Goal: Task Accomplishment & Management: Manage account settings

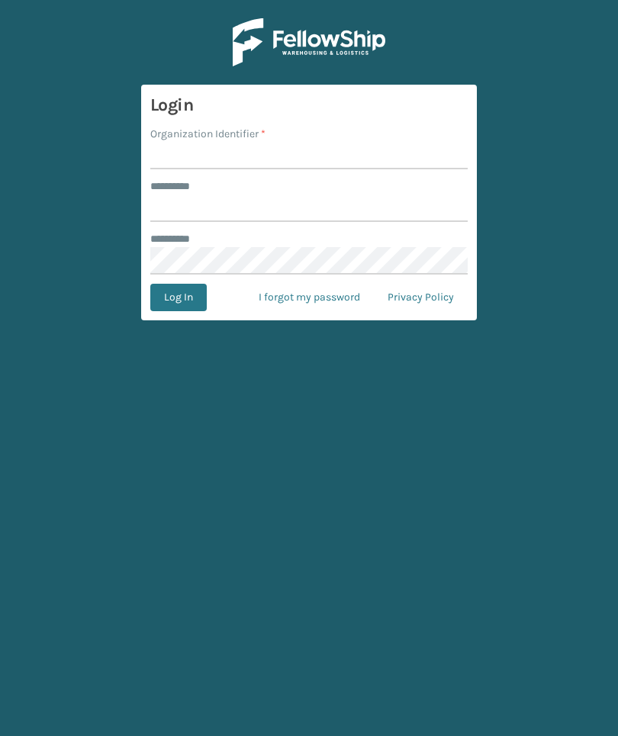
click at [391, 150] on input "Organization Identifier *" at bounding box center [308, 155] width 317 height 27
type input "Foamtex"
click at [383, 217] on input "******** *" at bounding box center [308, 207] width 317 height 27
type input "******"
click at [417, 244] on div "******** *" at bounding box center [308, 239] width 317 height 16
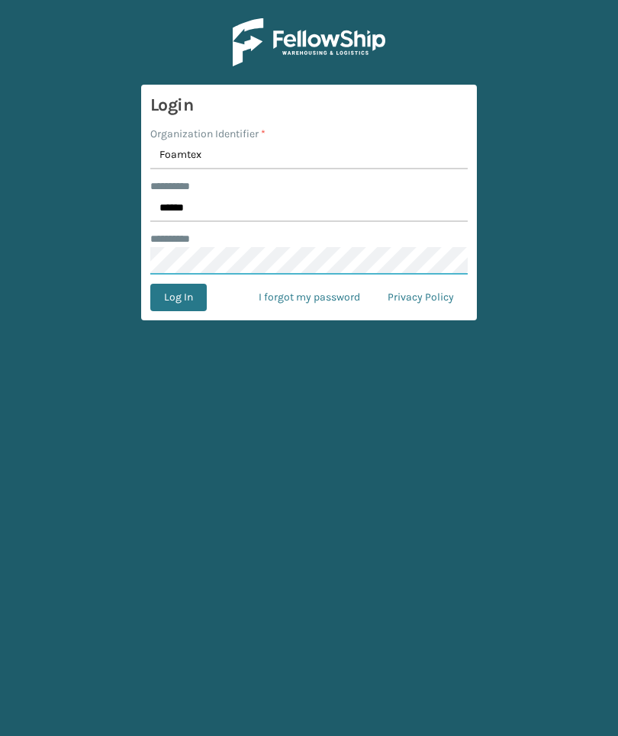
click at [178, 297] on button "Log In" at bounding box center [178, 297] width 56 height 27
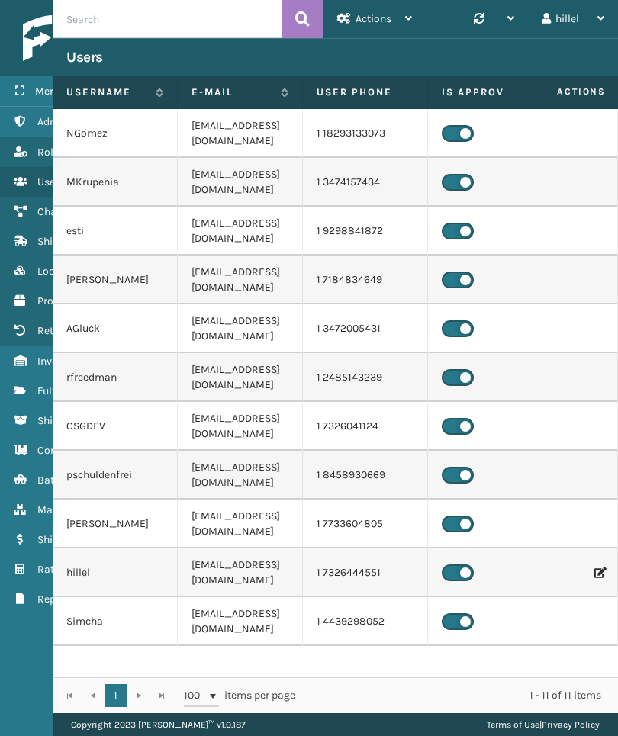
click at [18, 385] on icon at bounding box center [20, 390] width 12 height 11
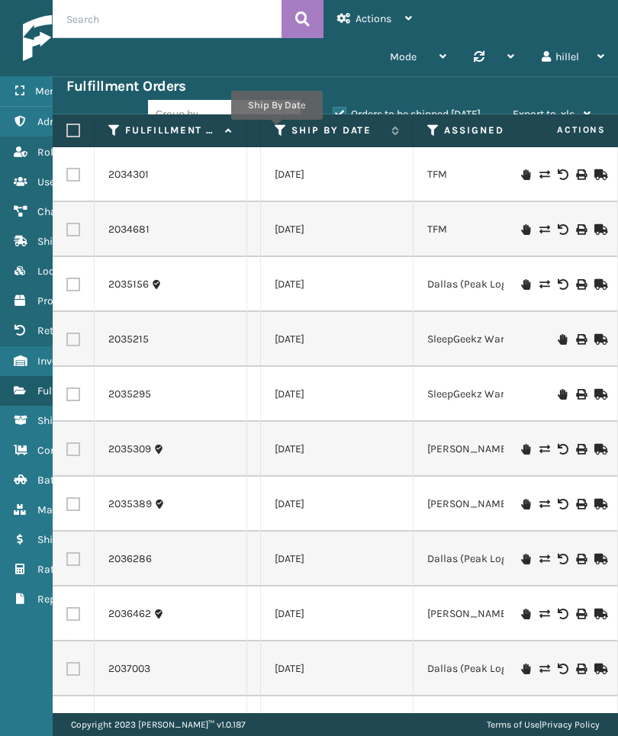
click at [276, 130] on icon at bounding box center [281, 131] width 12 height 14
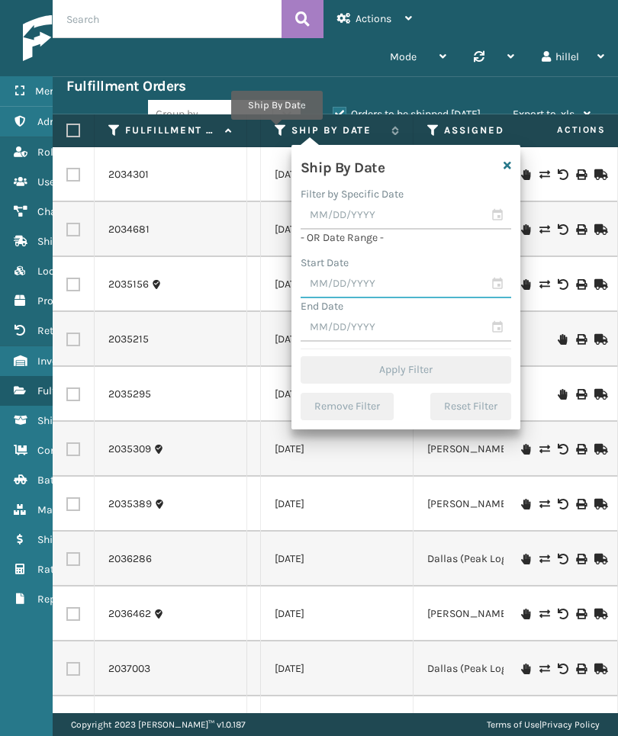
click at [410, 280] on input "text" at bounding box center [405, 284] width 210 height 27
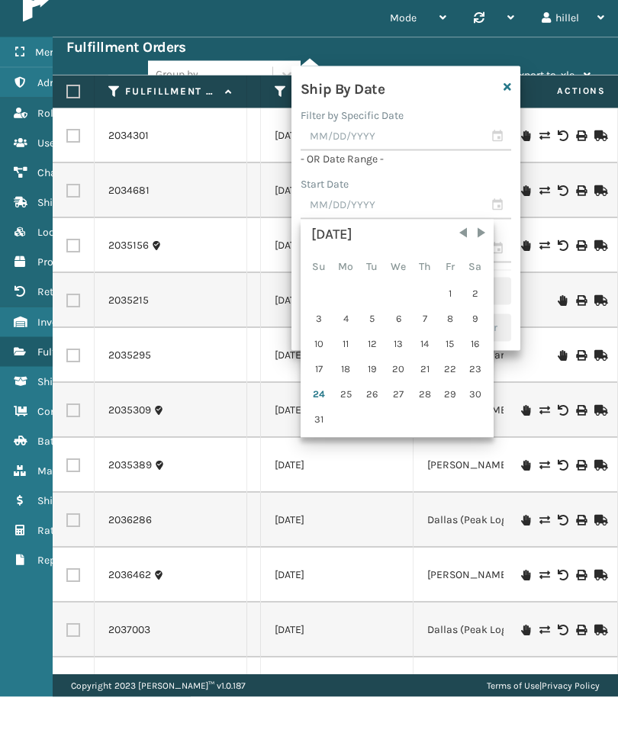
click at [476, 397] on div "23" at bounding box center [475, 408] width 23 height 23
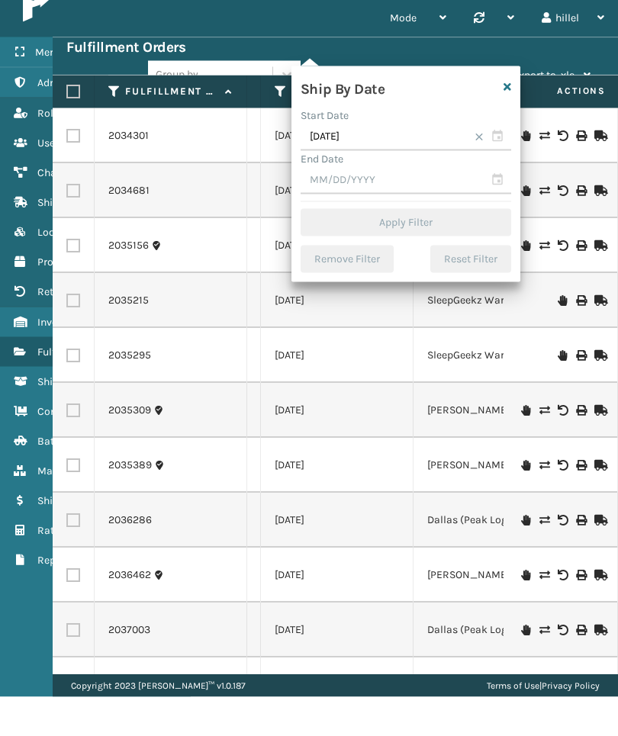
type input "[DATE]"
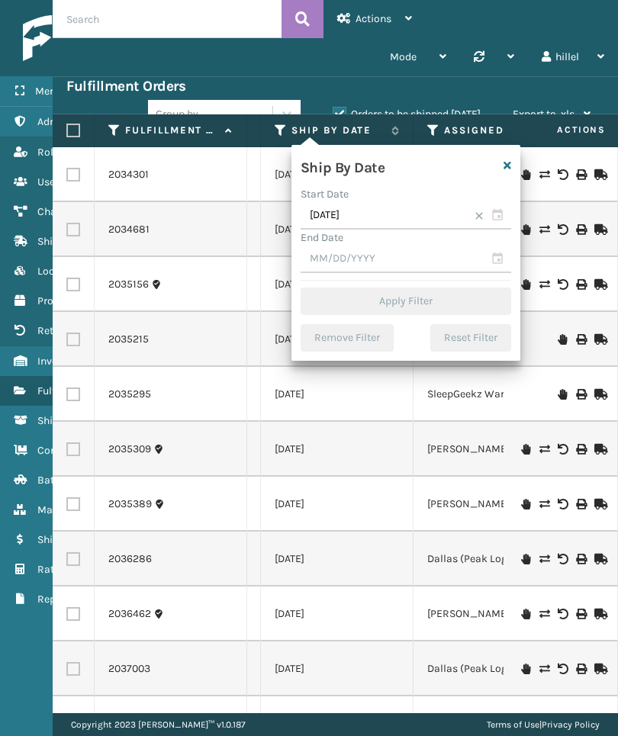
click at [441, 258] on input "text" at bounding box center [405, 259] width 210 height 27
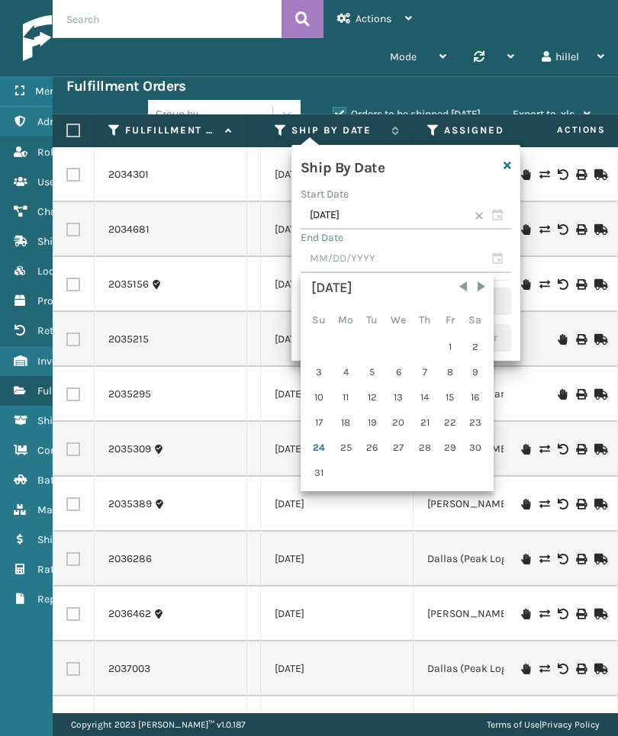
click at [320, 443] on div "24" at bounding box center [319, 447] width 24 height 23
type input "[DATE]"
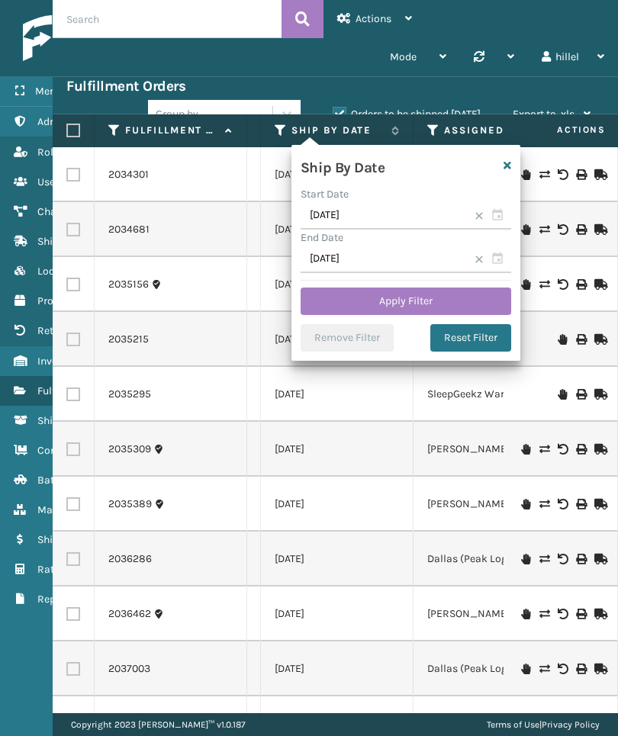
click at [480, 297] on button "Apply Filter" at bounding box center [405, 300] width 210 height 27
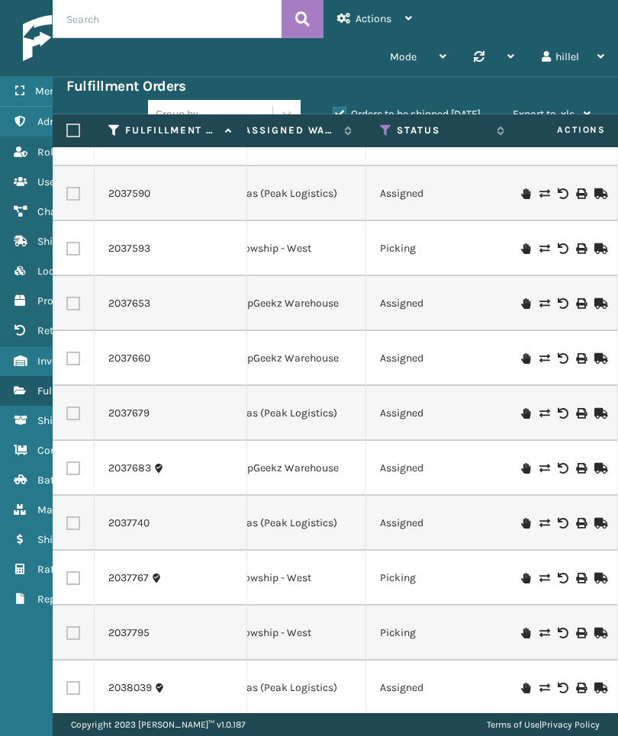
click at [489, 496] on td "Assigned" at bounding box center [442, 523] width 153 height 55
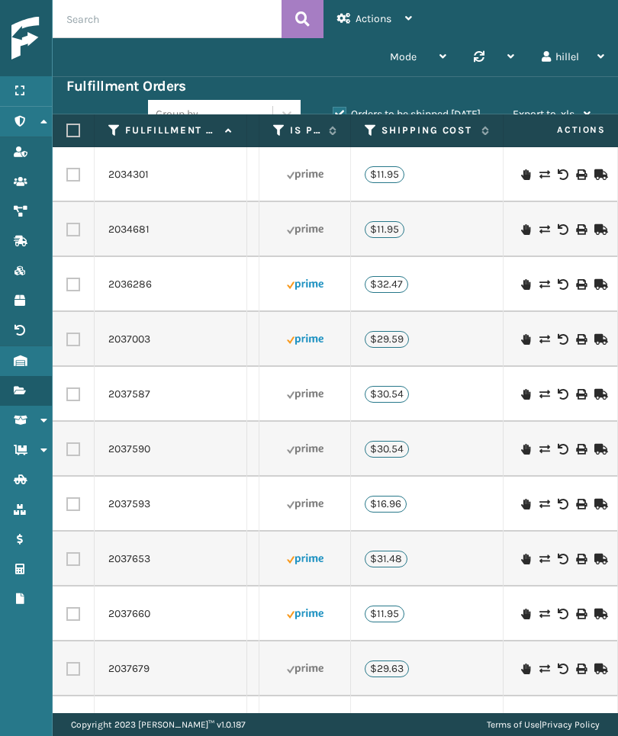
click at [456, 113] on label "Orders to be shipped [DATE]" at bounding box center [406, 114] width 148 height 13
click at [333, 113] on input "Orders to be shipped [DATE]" at bounding box center [332, 110] width 1 height 10
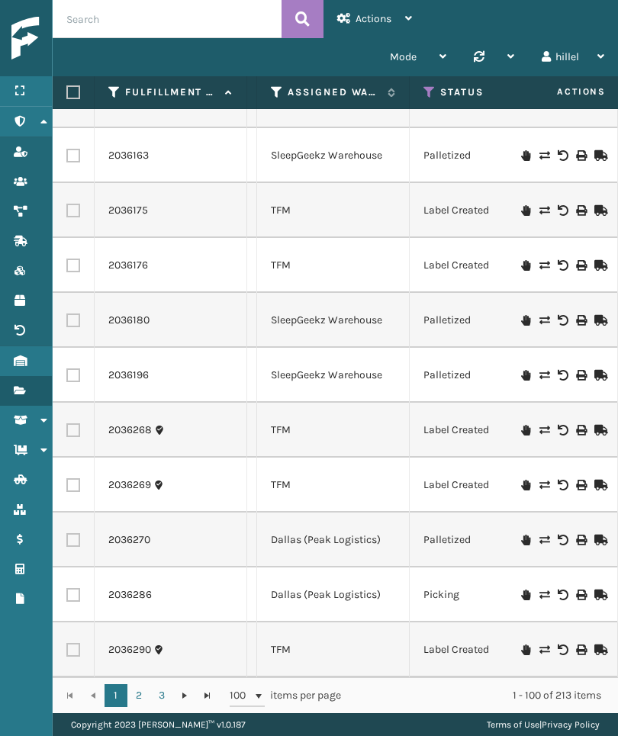
click at [579, 65] on div "hillel" at bounding box center [572, 57] width 63 height 38
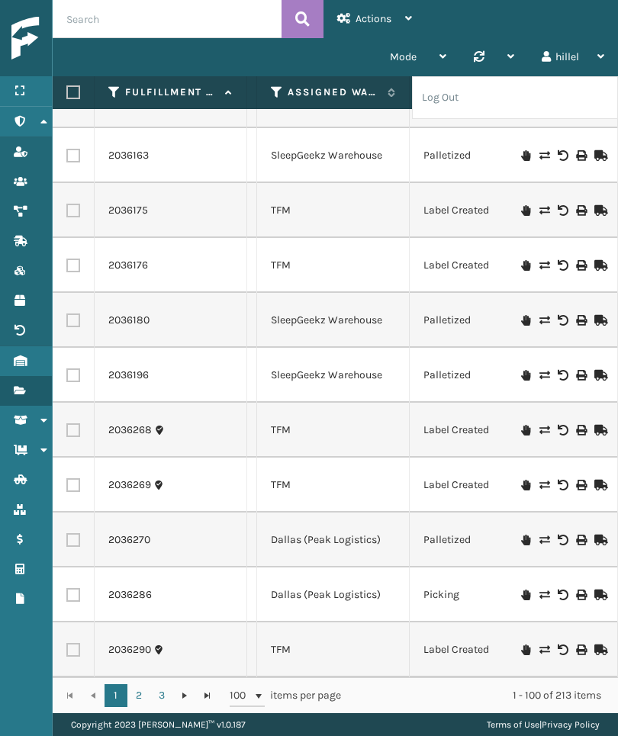
click at [12, 365] on link "Inventory" at bounding box center [26, 361] width 52 height 30
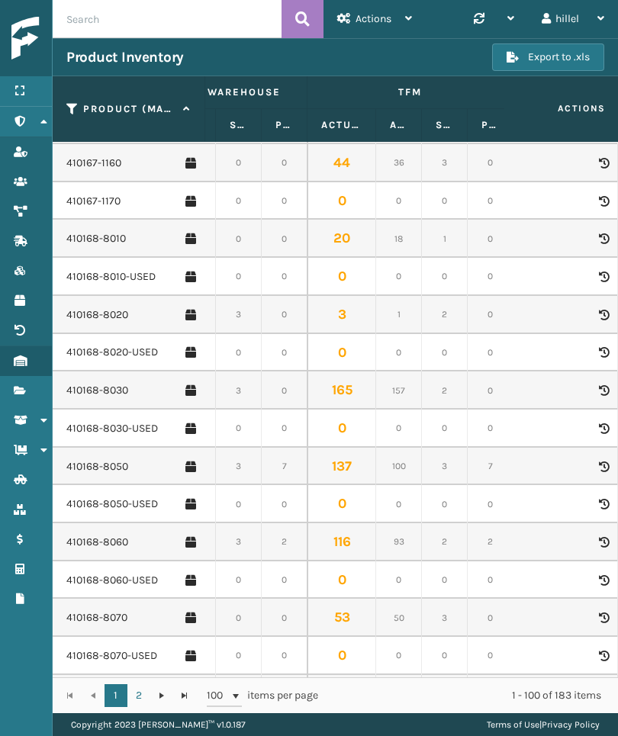
click at [90, 459] on link "410168-8050" at bounding box center [97, 466] width 62 height 15
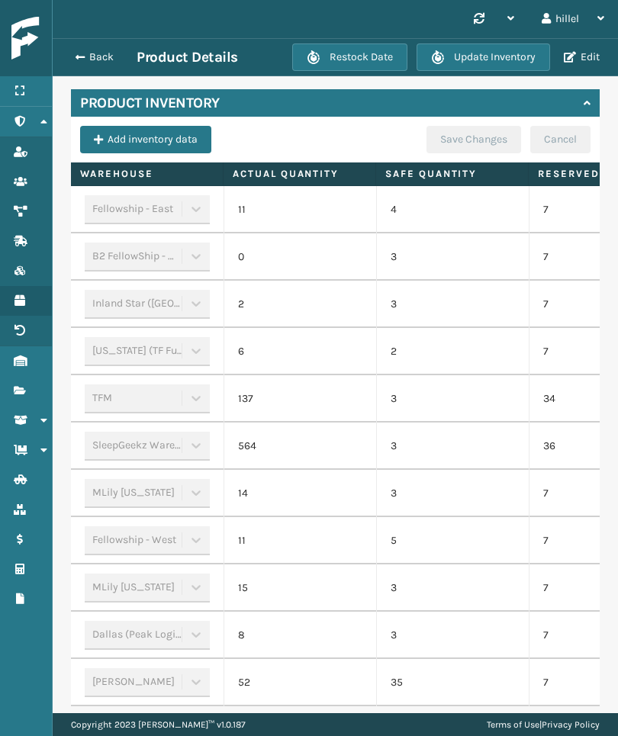
click at [87, 56] on button "Back" at bounding box center [101, 57] width 70 height 14
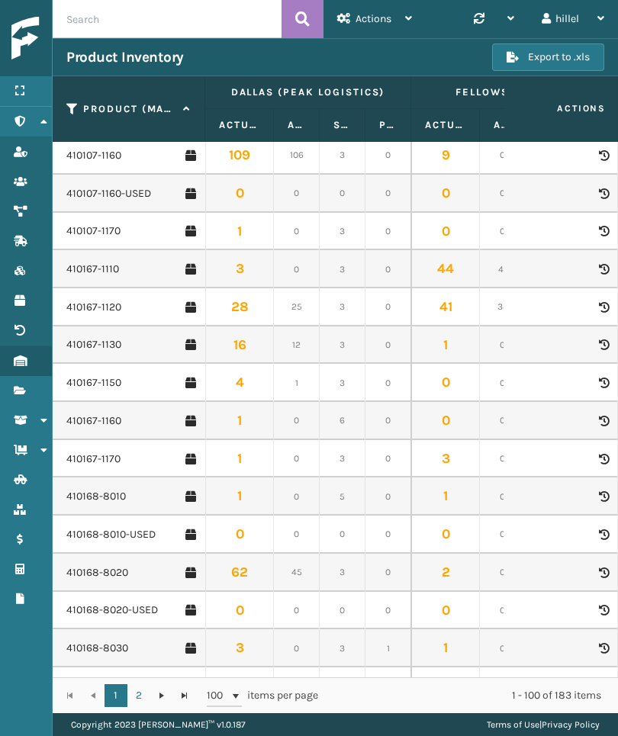
scroll to position [1521, 0]
click at [87, 717] on link "410168-8050" at bounding box center [97, 724] width 62 height 15
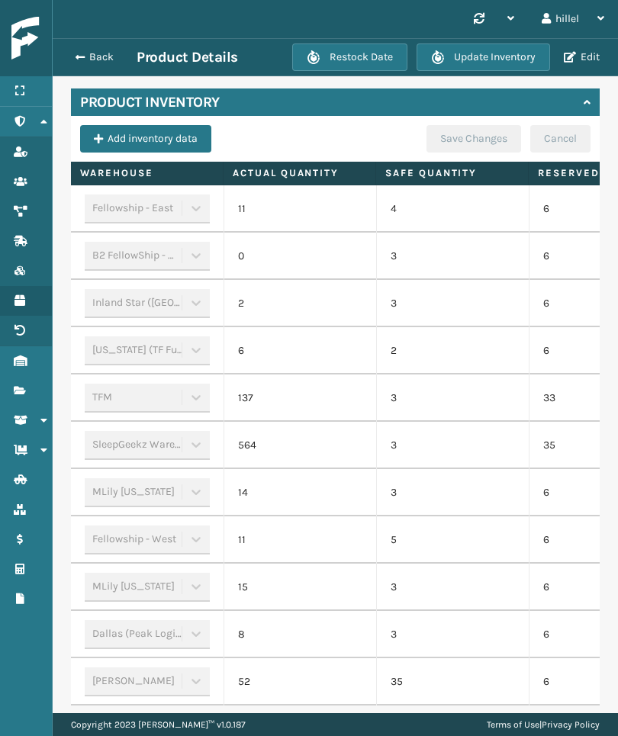
scroll to position [669, 0]
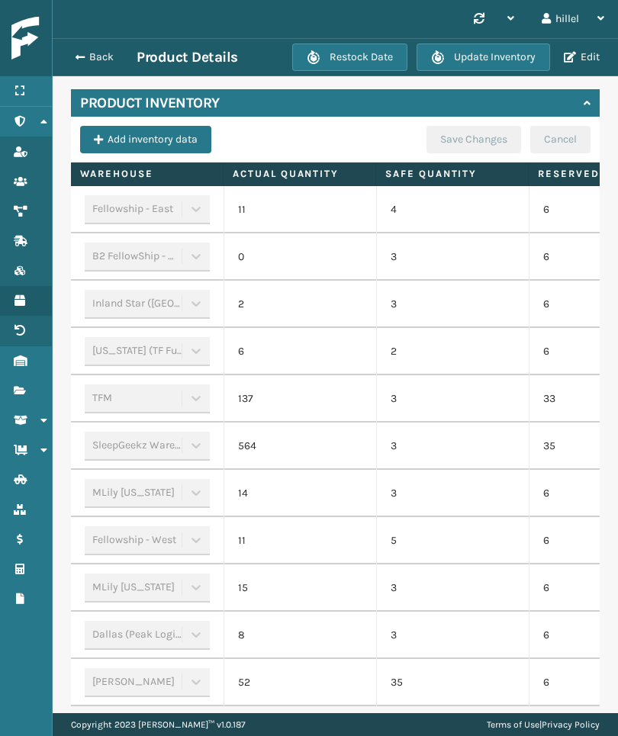
click at [561, 580] on p "6" at bounding box center [605, 587] width 124 height 15
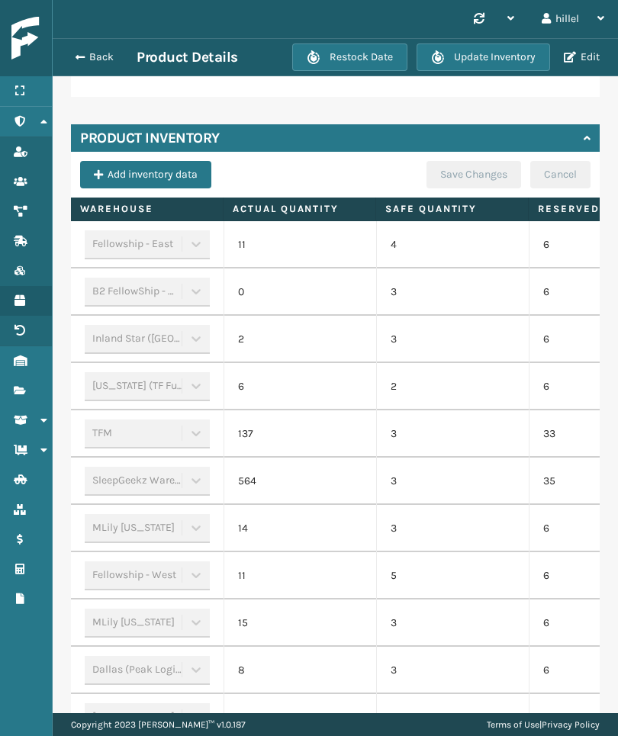
scroll to position [629, 0]
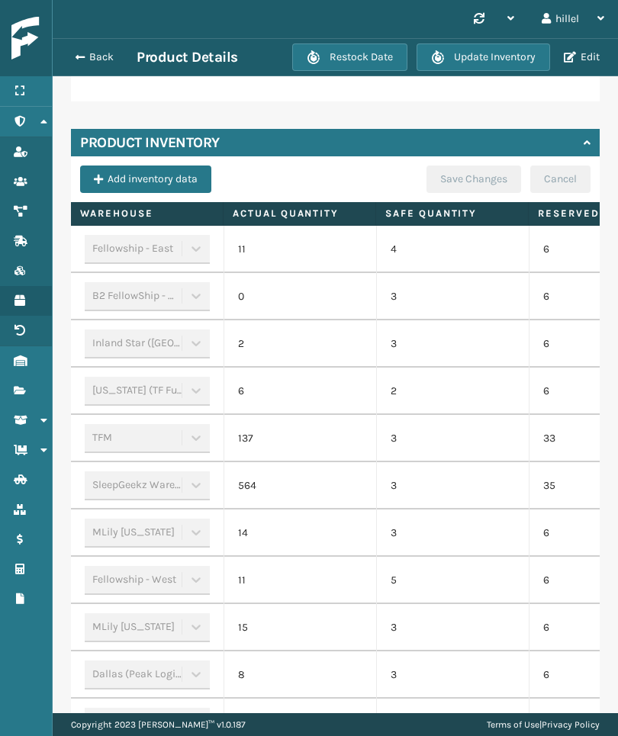
click at [86, 50] on button "Back" at bounding box center [101, 57] width 70 height 14
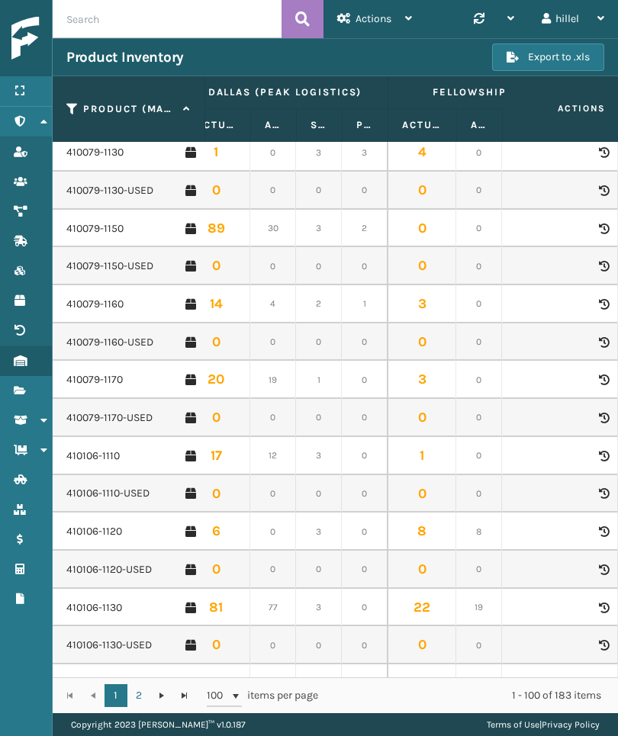
scroll to position [0, 18]
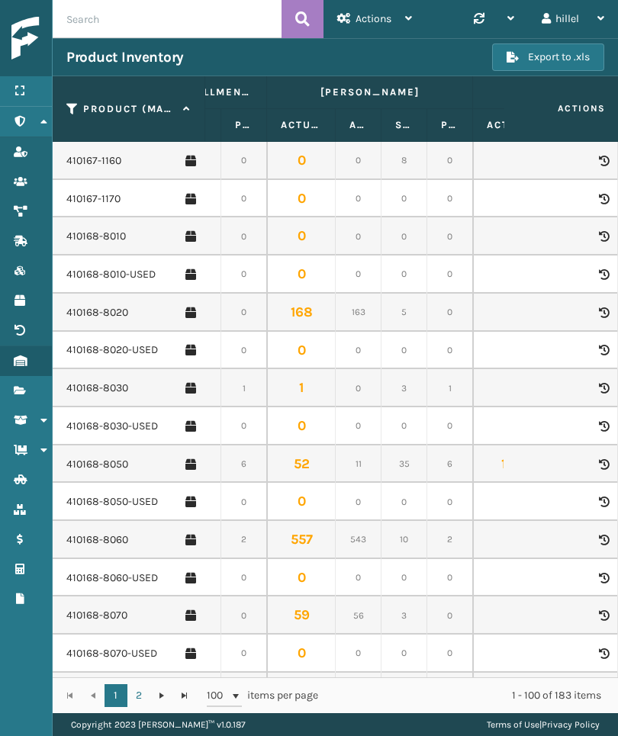
click at [83, 532] on link "410168-8060" at bounding box center [97, 539] width 62 height 15
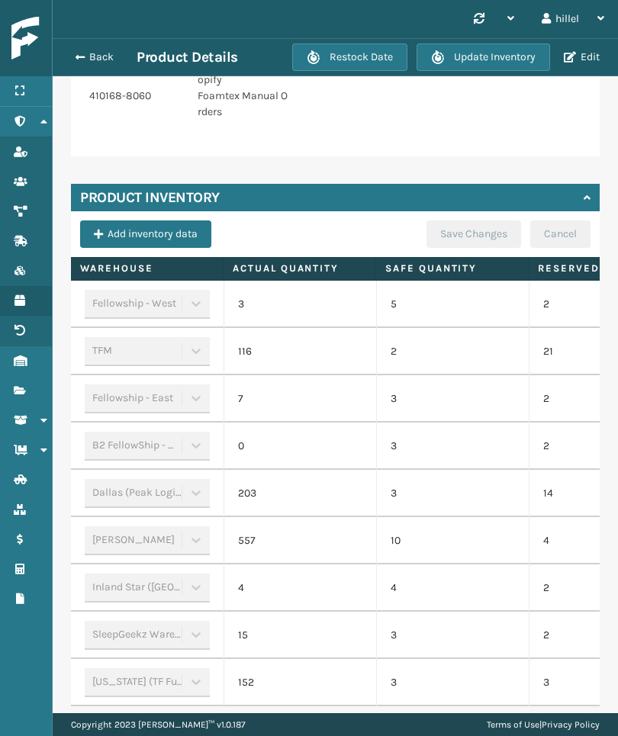
click at [99, 50] on button "Back" at bounding box center [101, 57] width 70 height 14
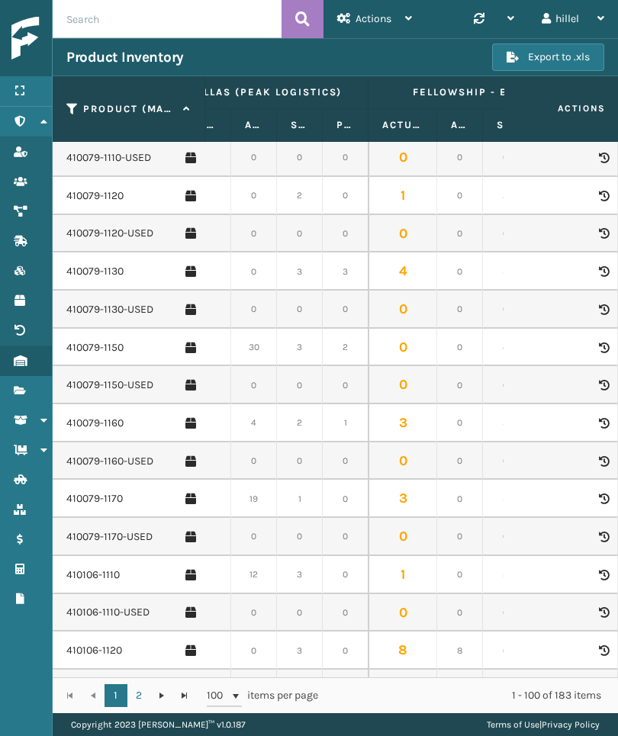
click at [89, 416] on link "410079-1160" at bounding box center [94, 423] width 57 height 15
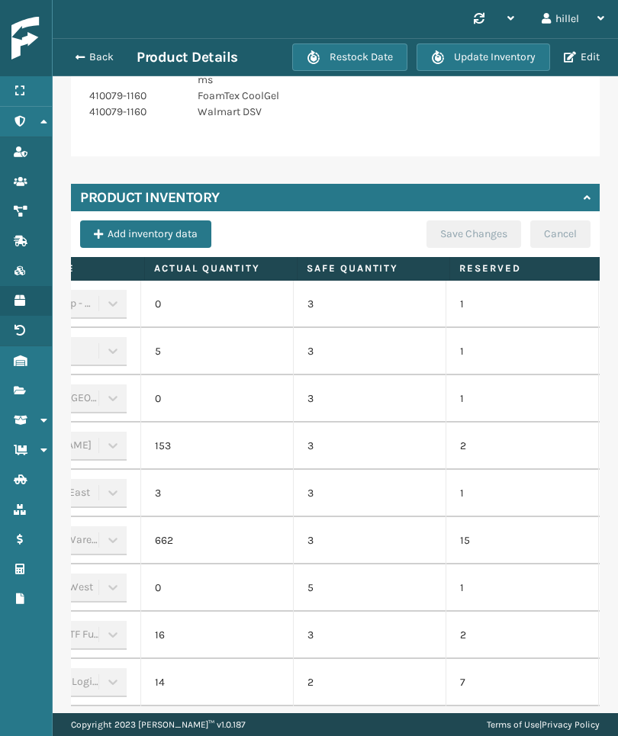
scroll to position [0, 133]
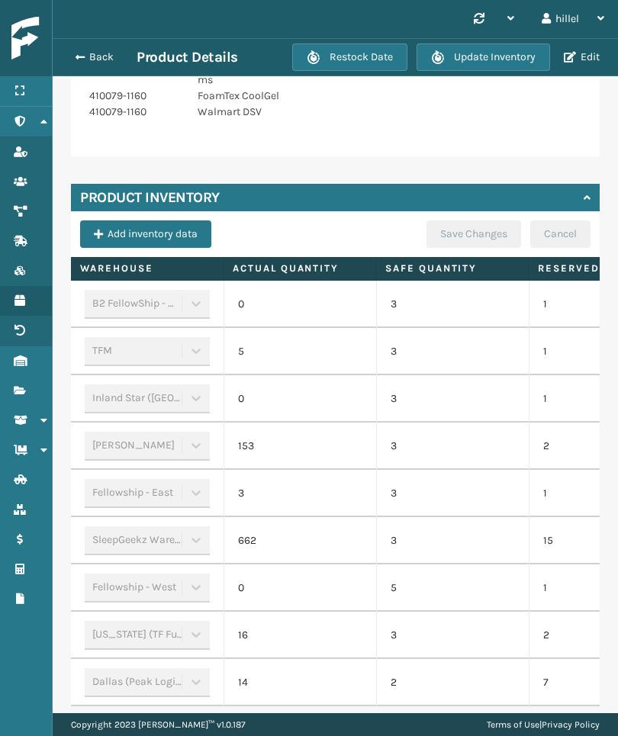
click at [83, 60] on span "button" at bounding box center [79, 57] width 9 height 11
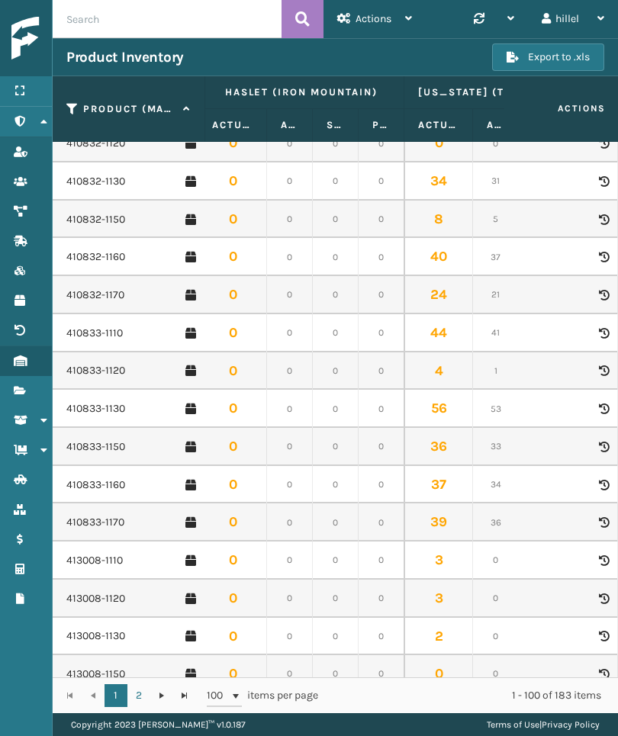
click at [134, 692] on link "2" at bounding box center [138, 695] width 23 height 23
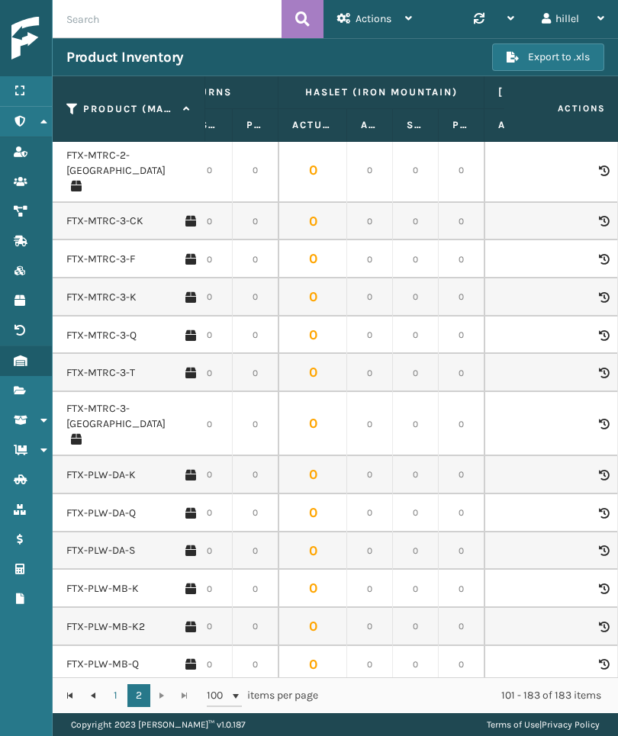
click at [589, 28] on div "hillel" at bounding box center [572, 19] width 63 height 38
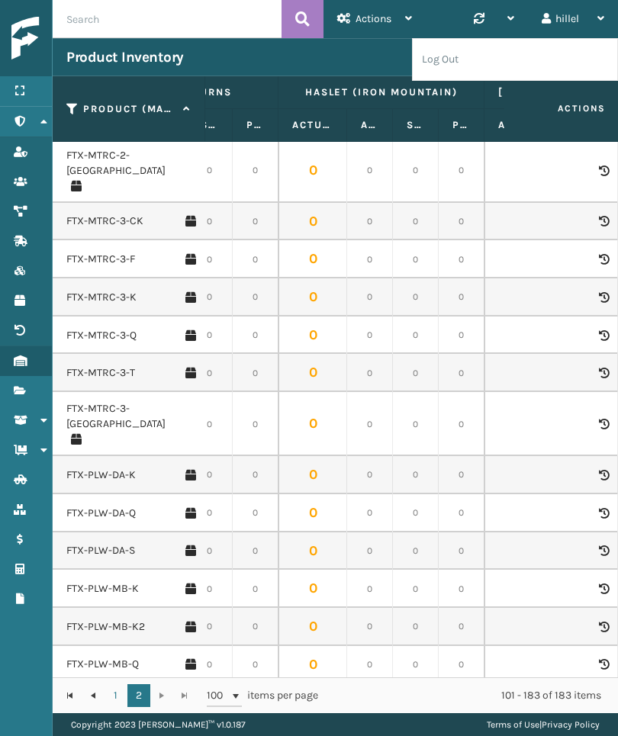
click at [577, 65] on li "Log Out" at bounding box center [515, 59] width 204 height 41
